Goal: Check status: Check status

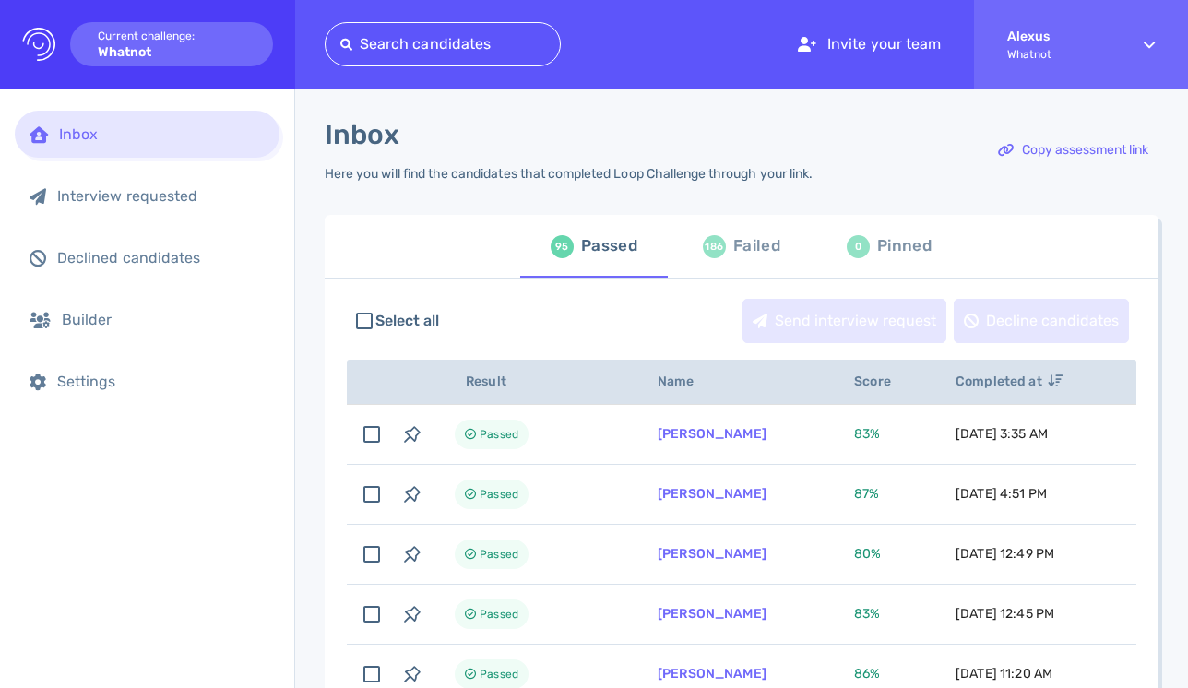
scroll to position [142, 0]
click at [733, 257] on div "Failed" at bounding box center [756, 247] width 47 height 28
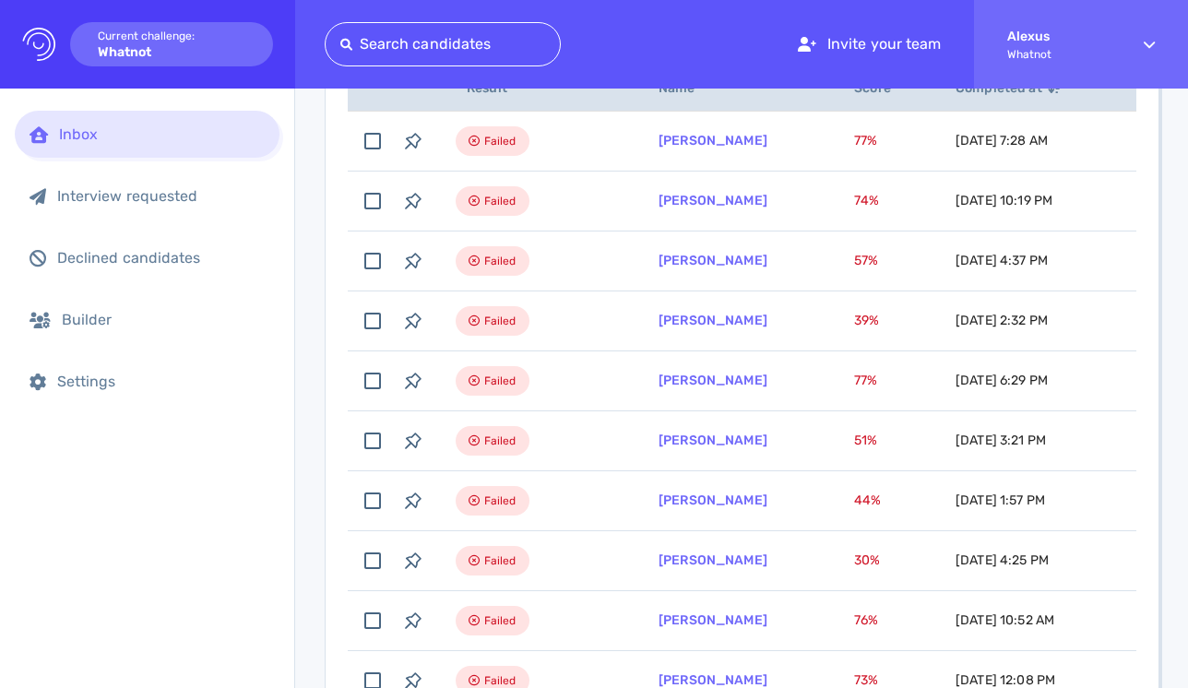
scroll to position [305, 0]
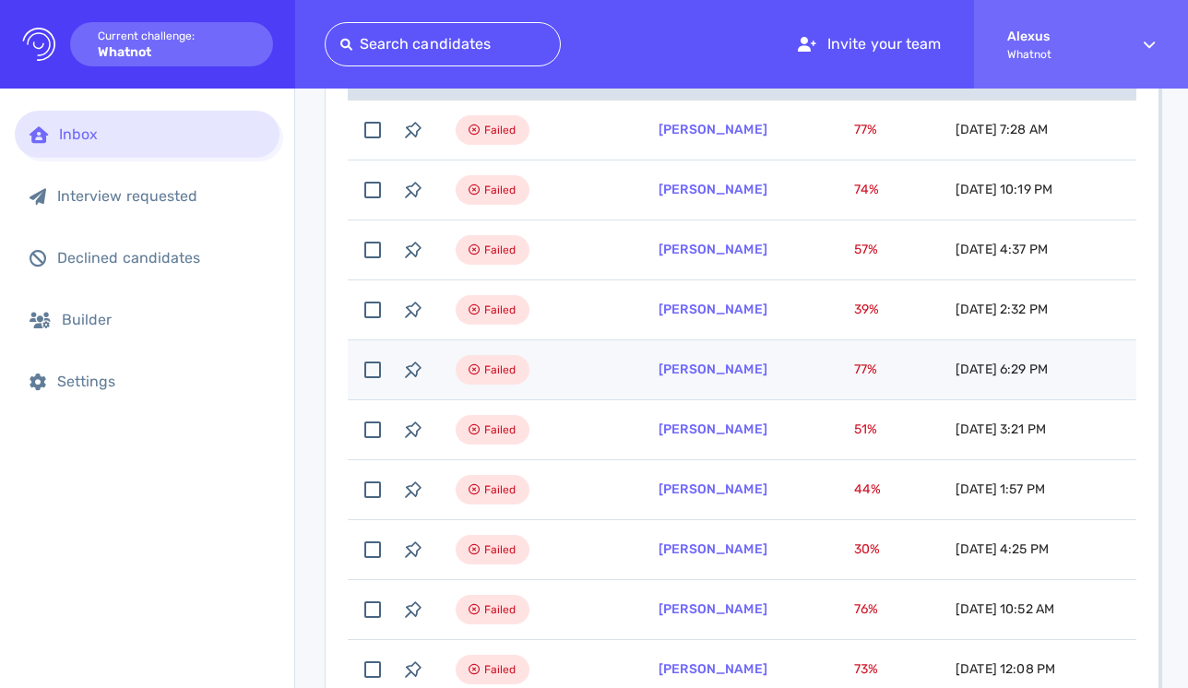
click at [658, 376] on td "Mario Escobar" at bounding box center [734, 370] width 196 height 60
click at [660, 373] on link "Mario Escobar" at bounding box center [713, 370] width 109 height 16
click at [373, 374] on input "checkbox" at bounding box center [372, 370] width 41 height 41
checkbox input "false"
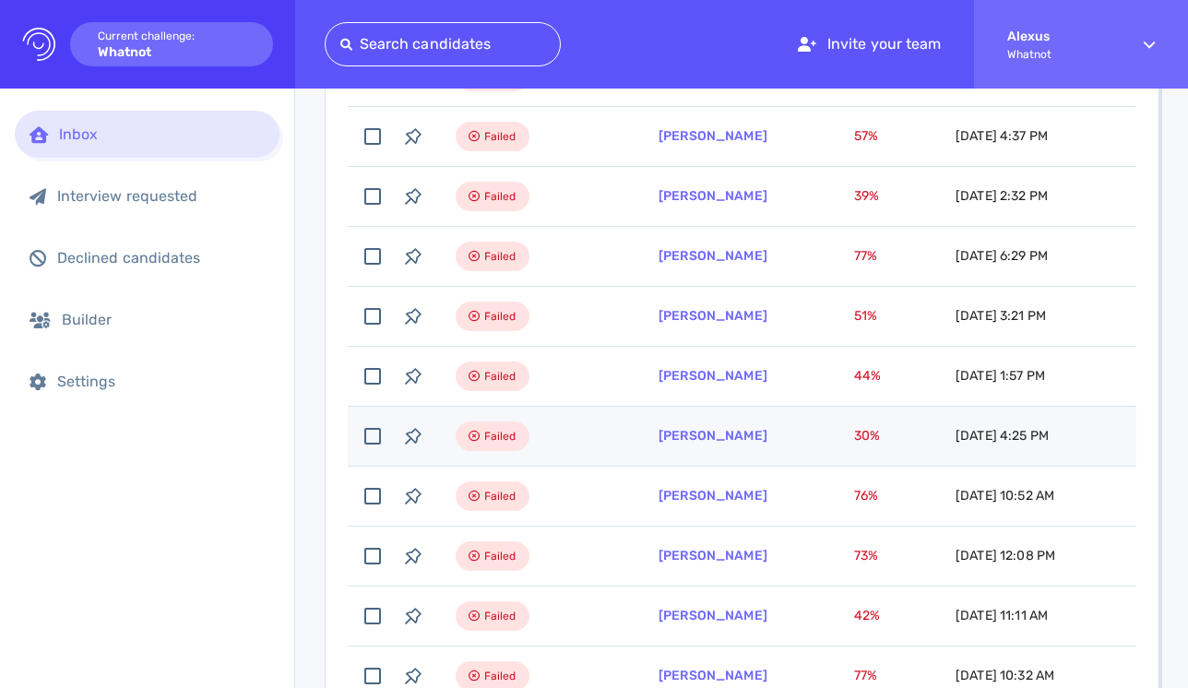
scroll to position [443, 0]
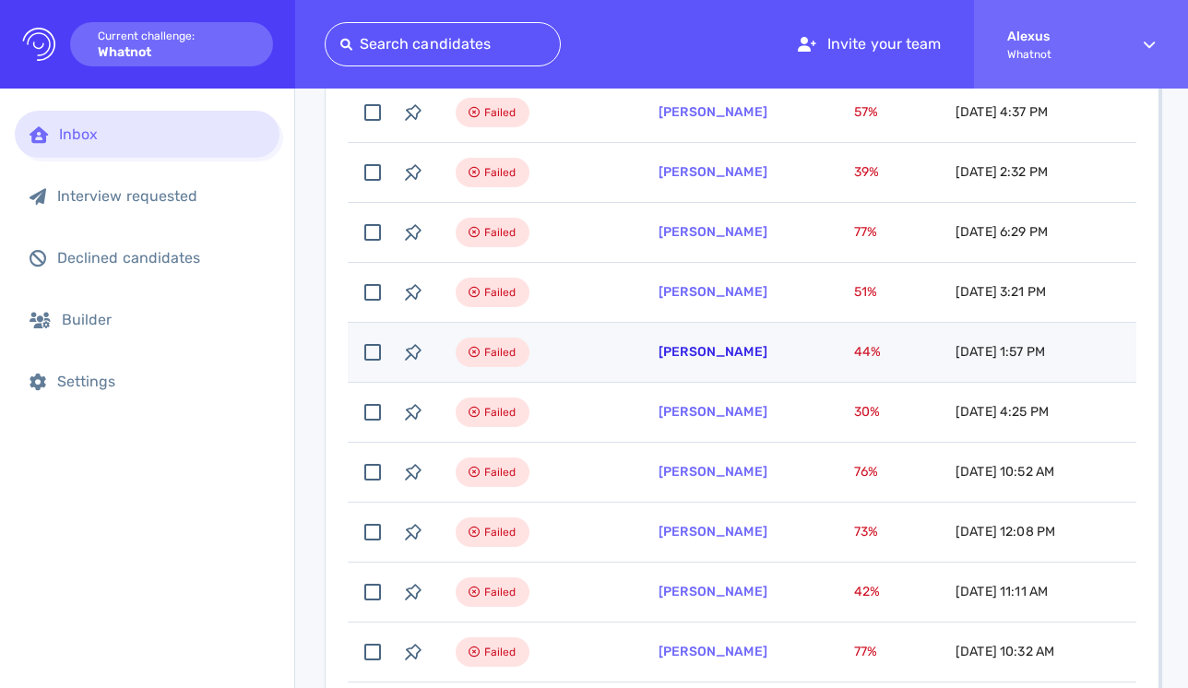
click at [699, 359] on link "Maria Corona" at bounding box center [713, 352] width 109 height 16
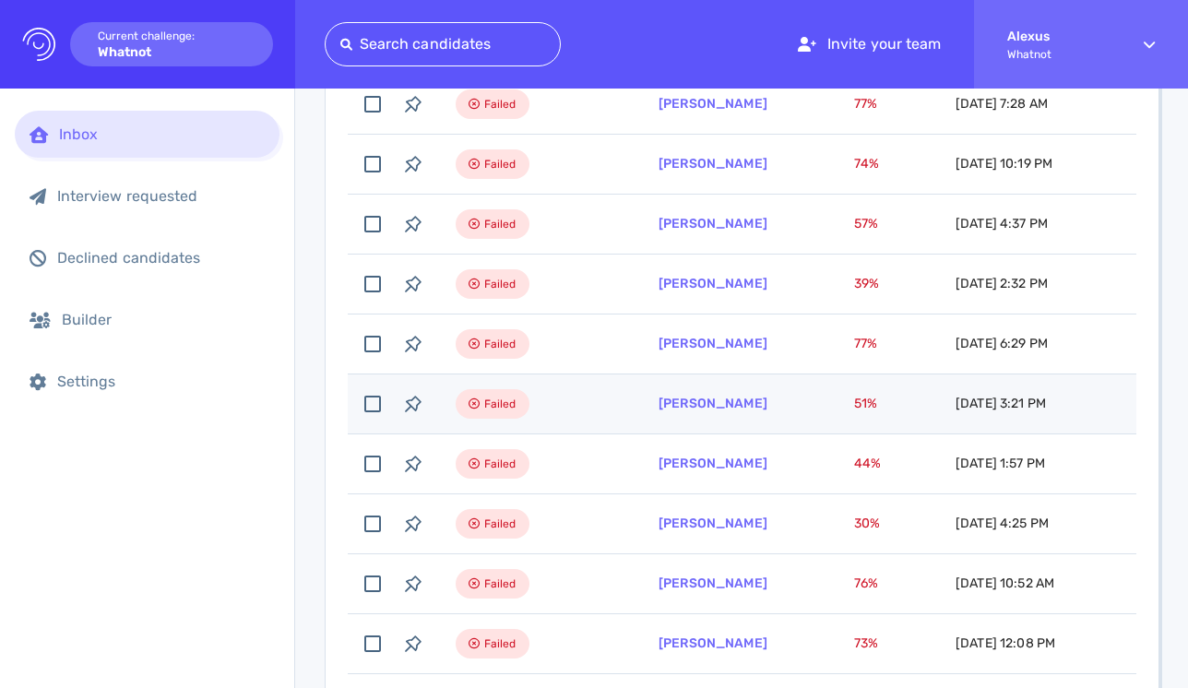
scroll to position [319, 0]
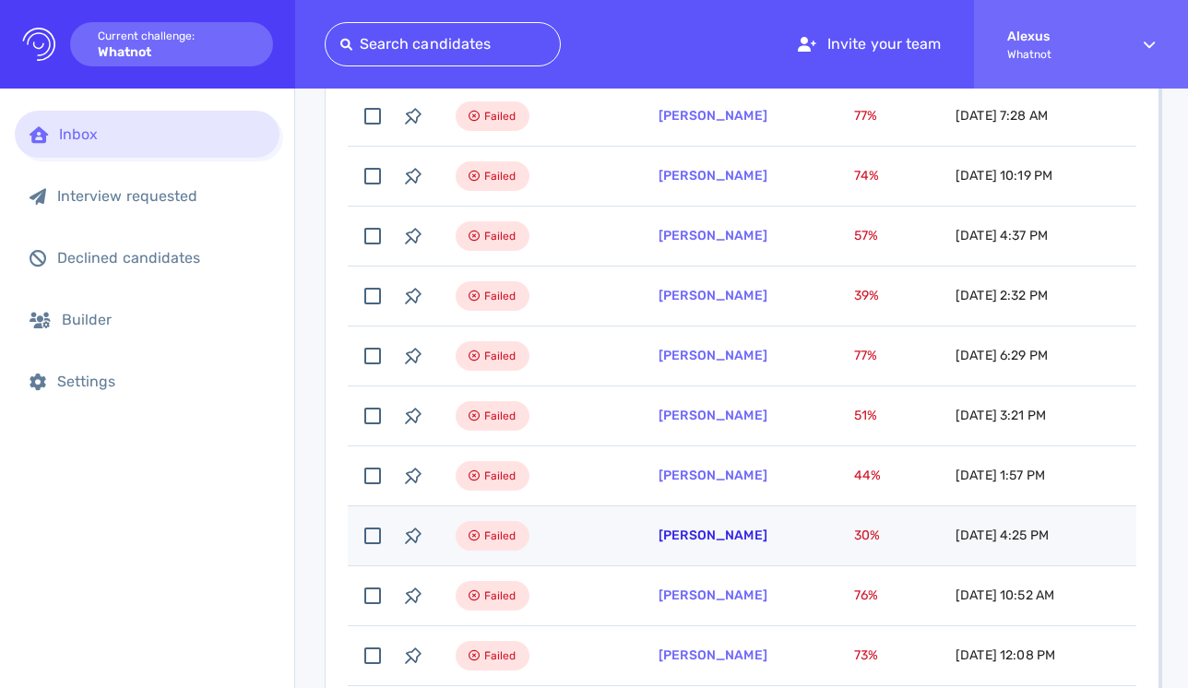
click at [707, 541] on link "[PERSON_NAME]" at bounding box center [713, 536] width 109 height 16
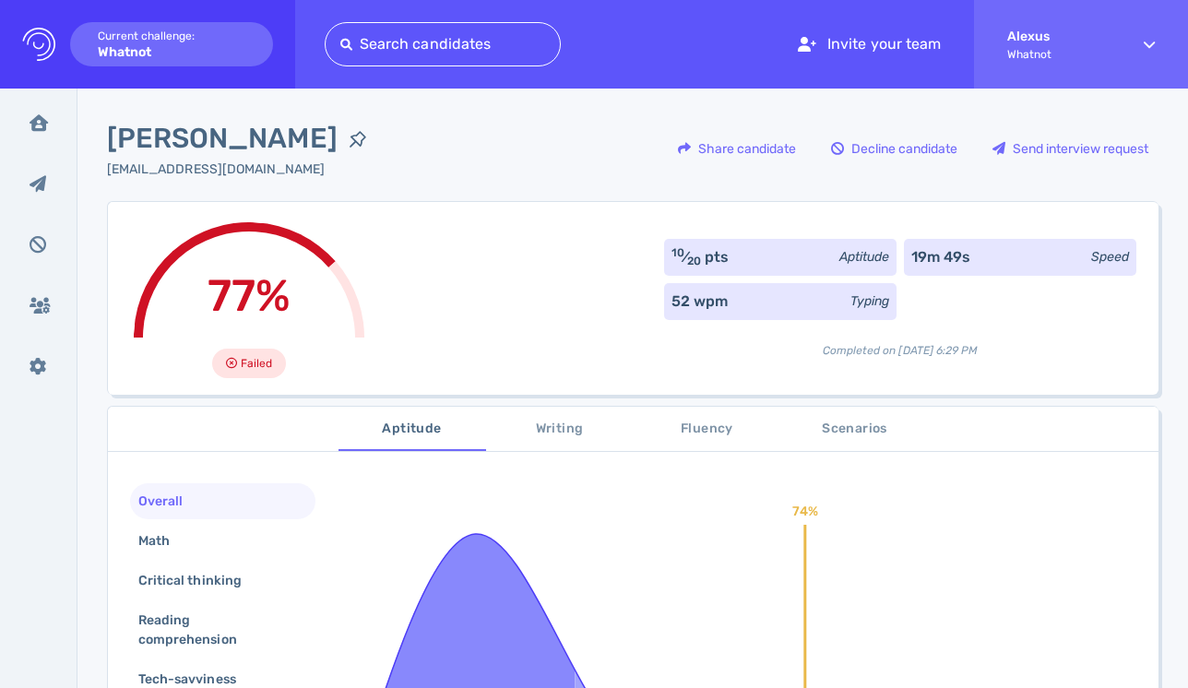
click at [533, 260] on div "77% Failed 10 ⁄ 20 pts Aptitude 19m 49s Speed 52 wpm Typing Completed on Octobe…" at bounding box center [633, 298] width 1052 height 194
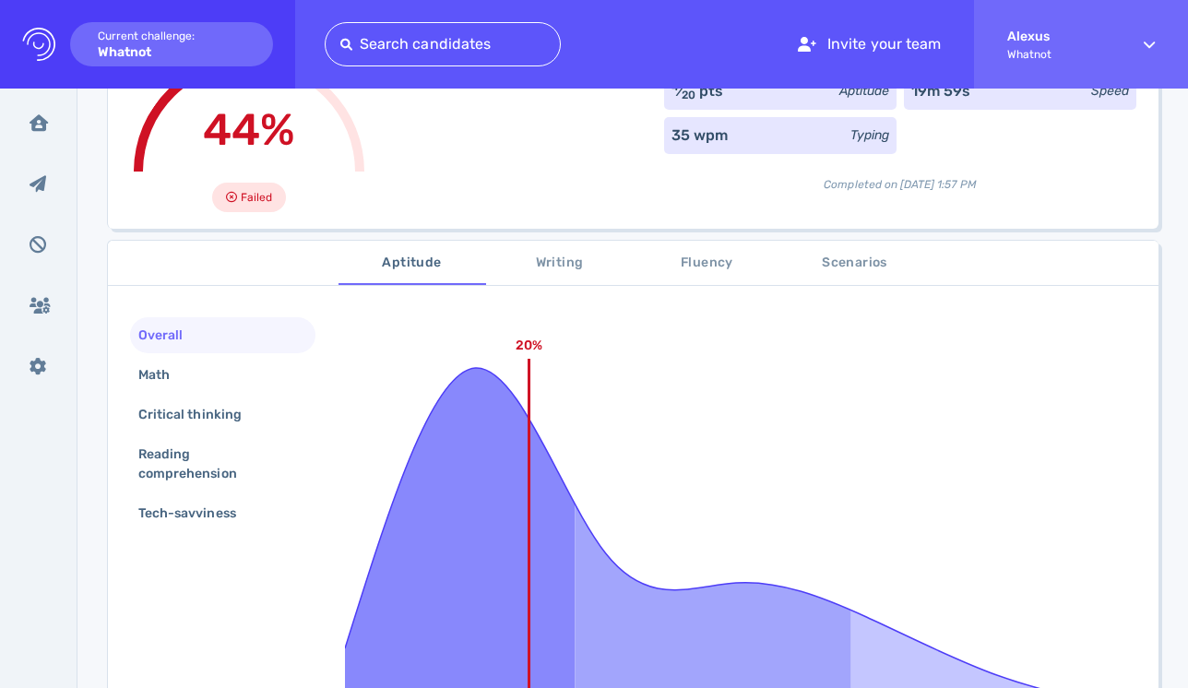
scroll to position [134, 0]
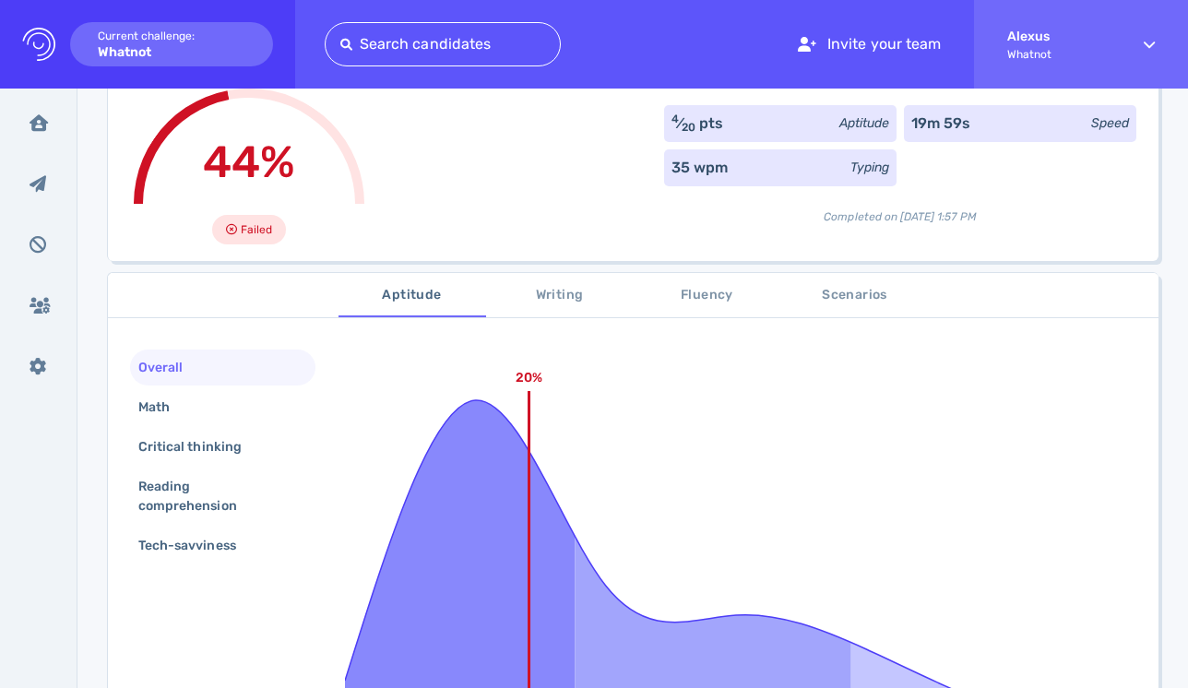
click at [546, 291] on span "Writing" at bounding box center [559, 295] width 125 height 23
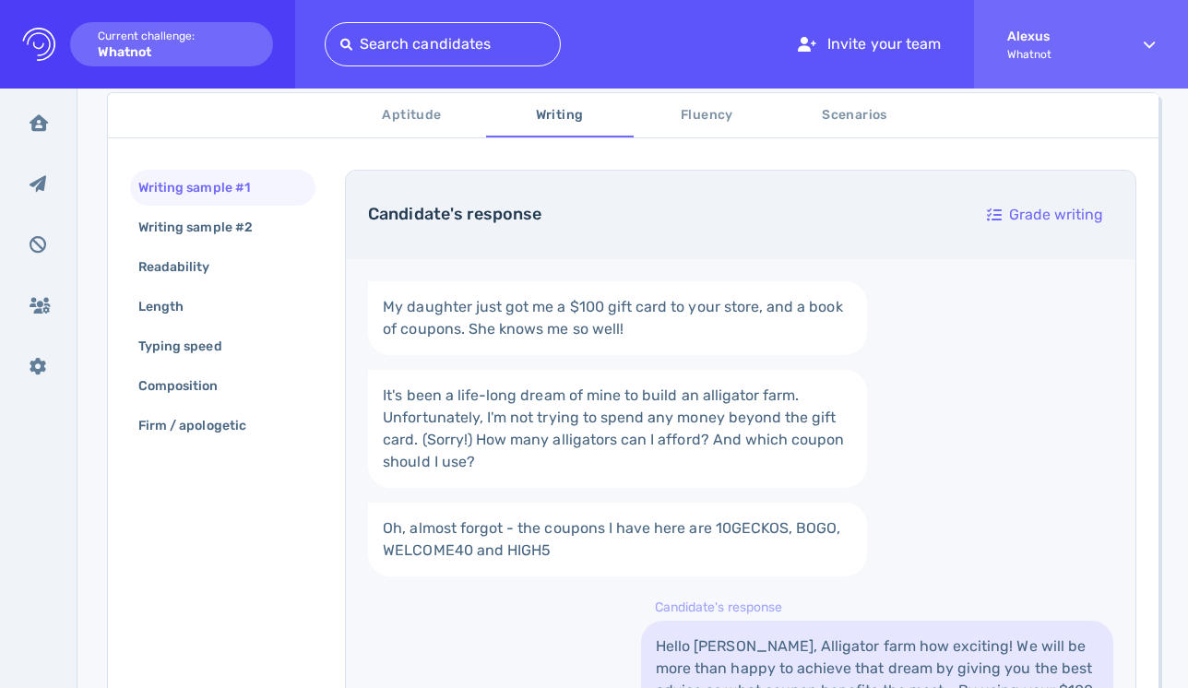
scroll to position [252, 0]
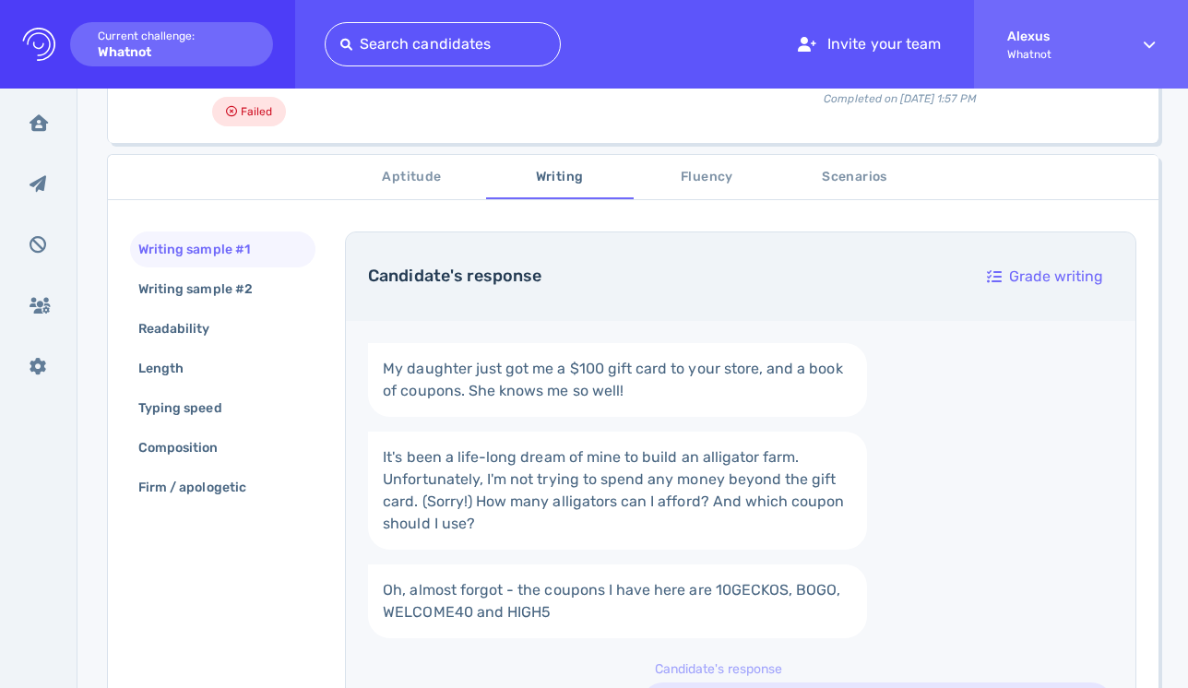
click at [850, 171] on span "Scenarios" at bounding box center [854, 177] width 125 height 23
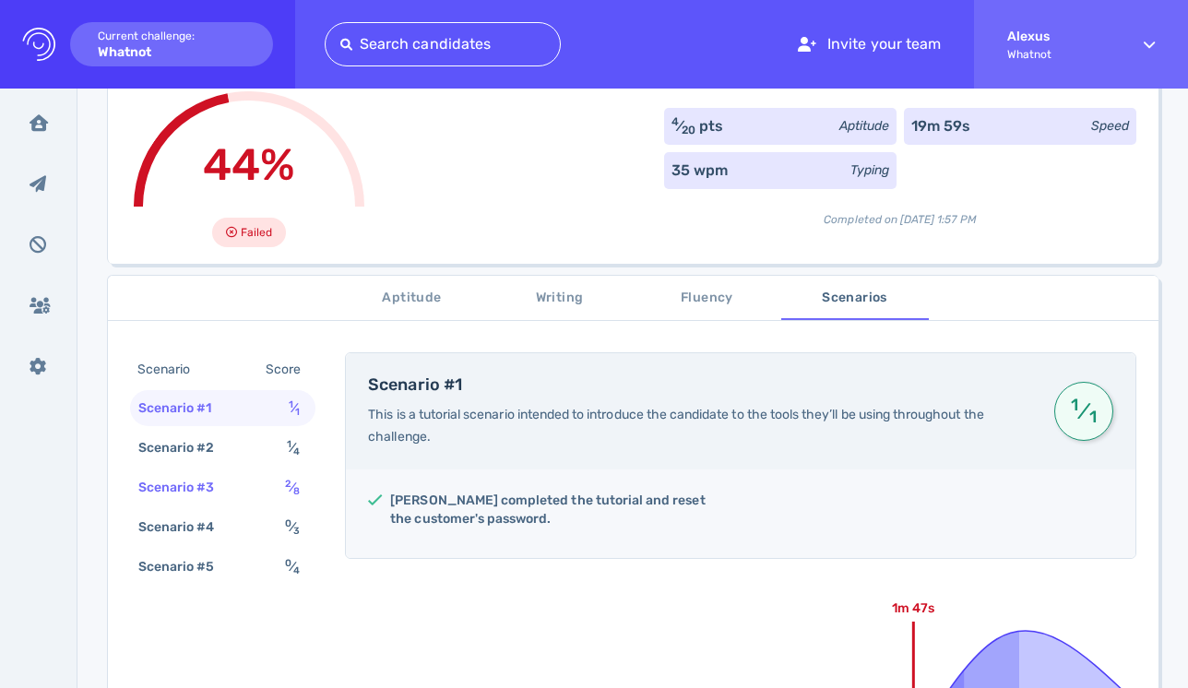
scroll to position [0, 0]
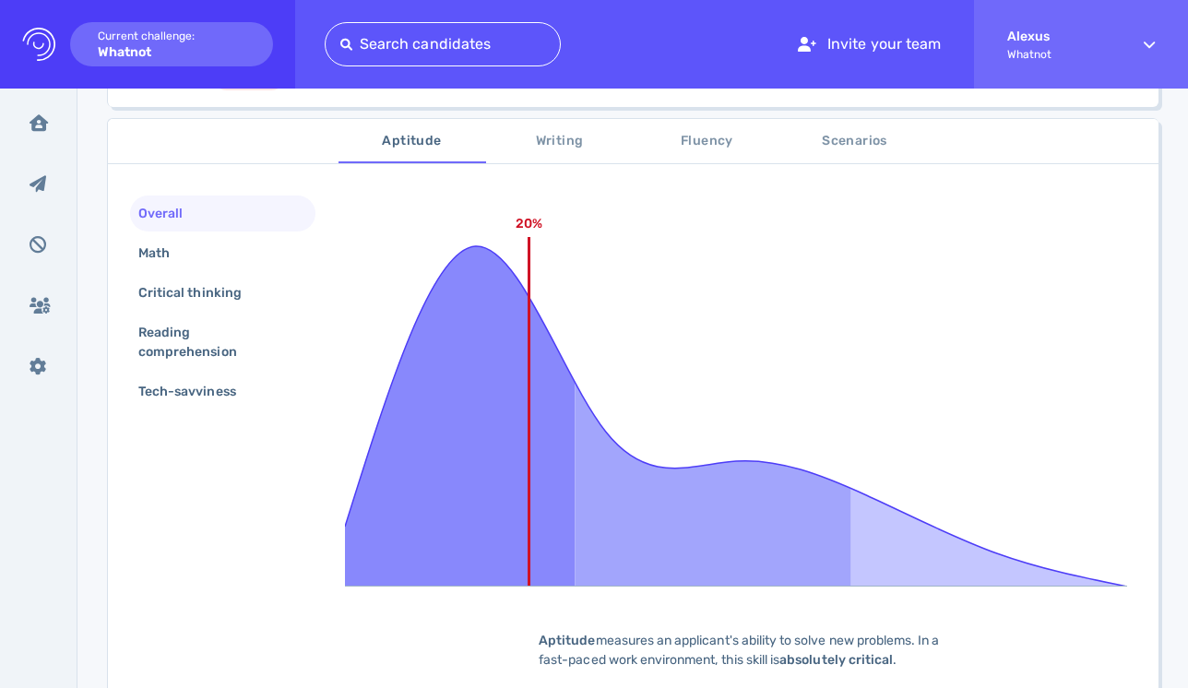
scroll to position [268, 0]
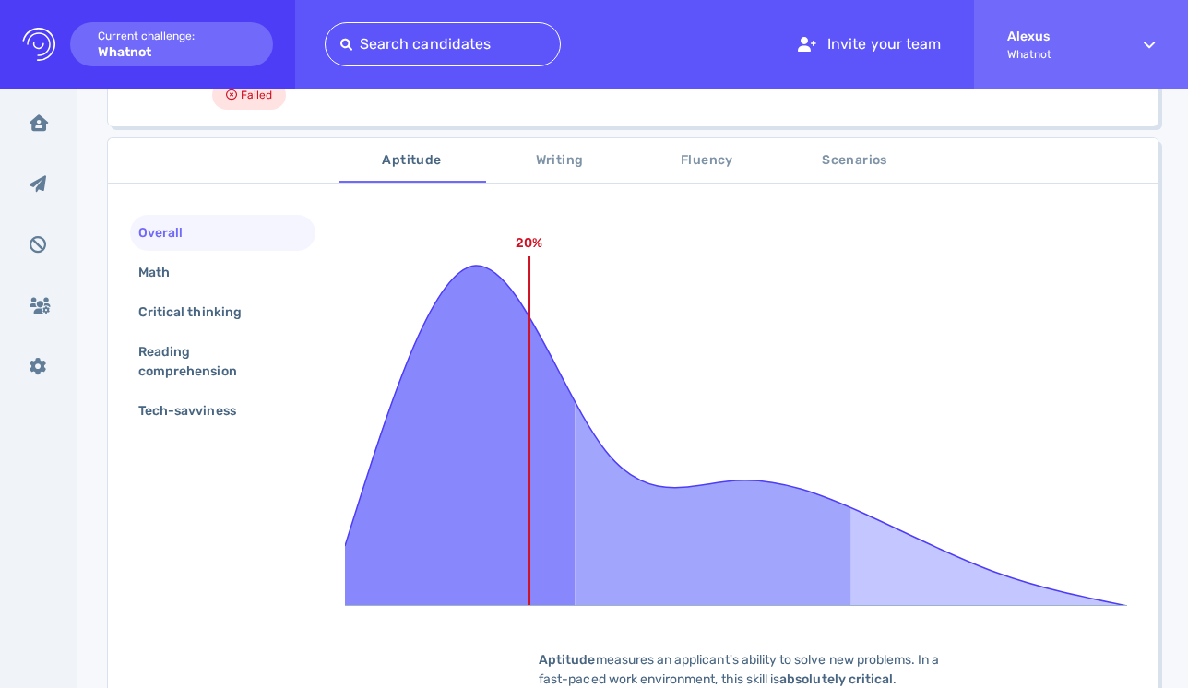
click at [822, 168] on span "Scenarios" at bounding box center [854, 160] width 125 height 23
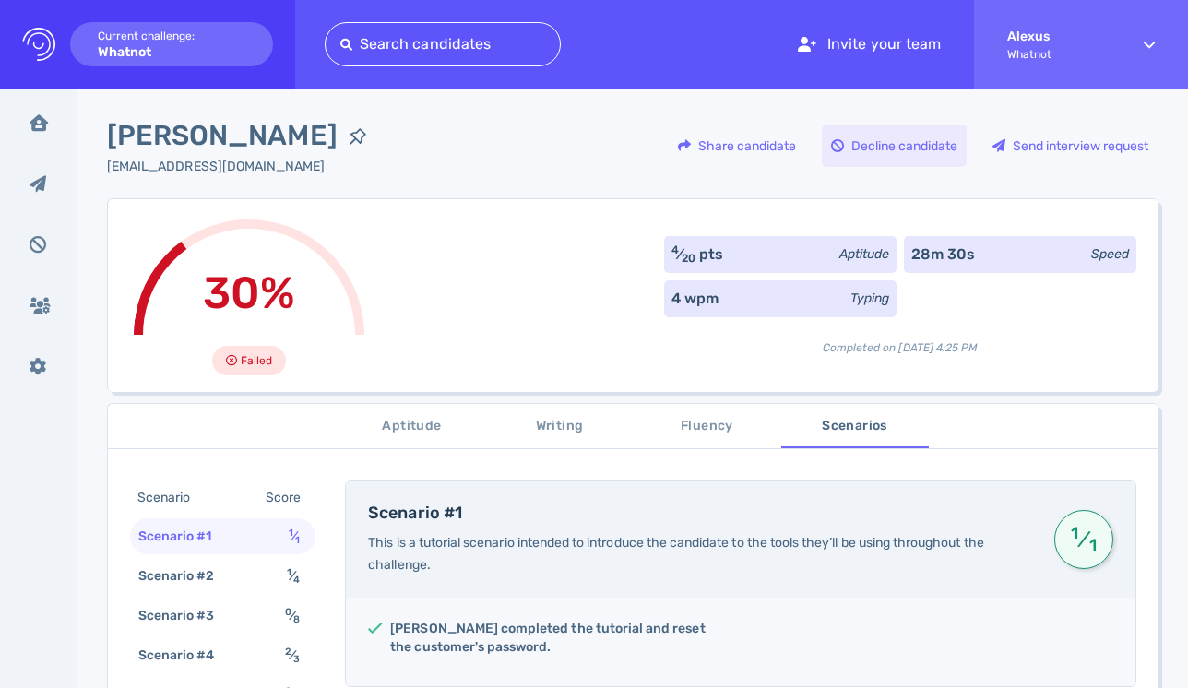
scroll to position [0, 0]
